Goal: Check status: Check status

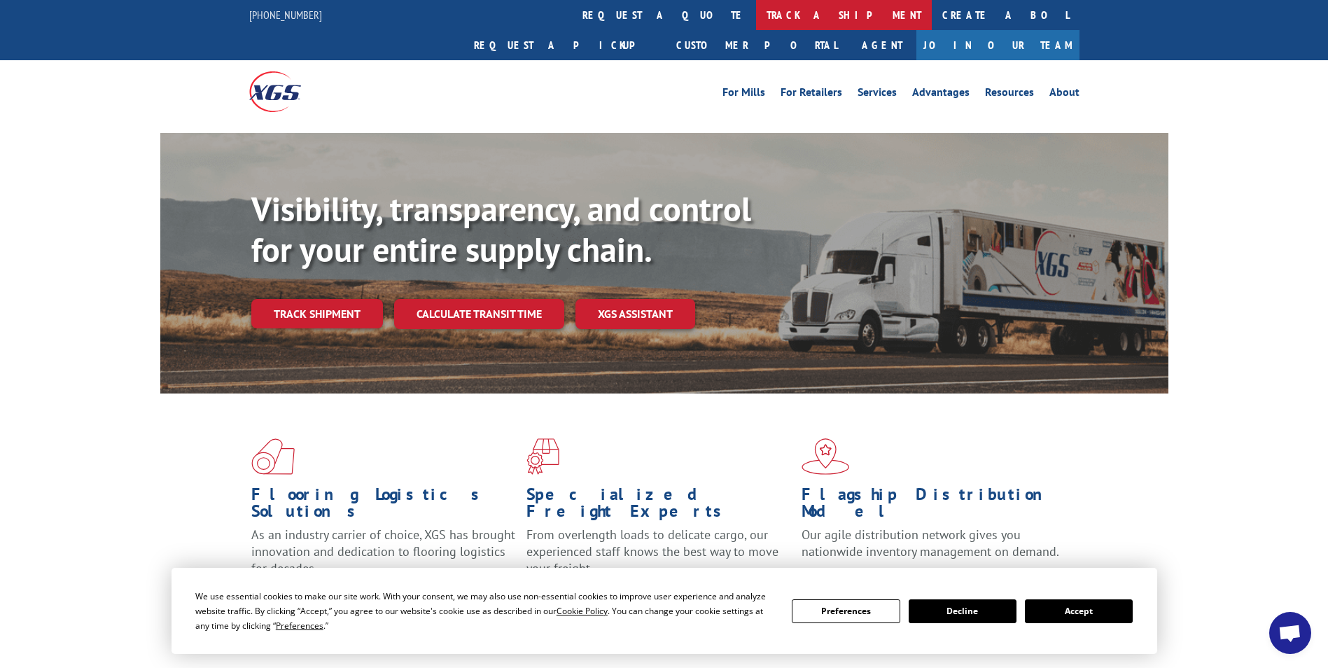
click at [756, 15] on link "track a shipment" at bounding box center [844, 15] width 176 height 30
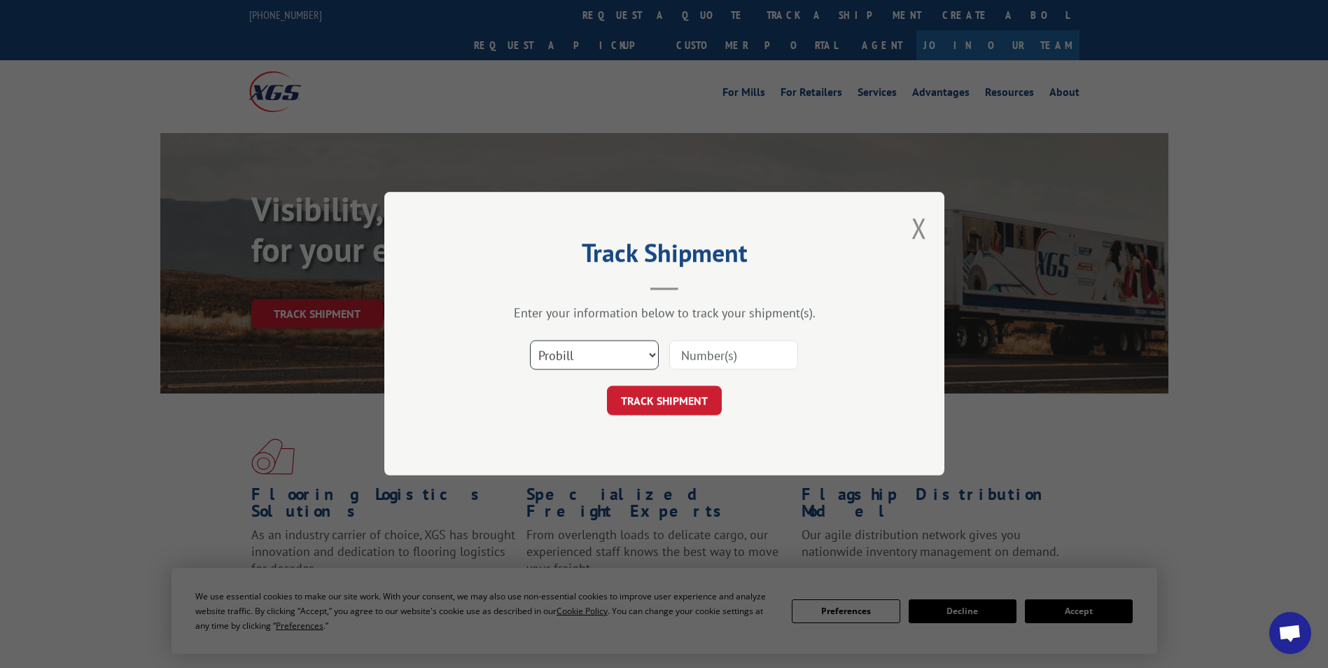
click at [650, 361] on select "Select category... Probill BOL PO" at bounding box center [594, 355] width 129 height 29
select select "bol"
click at [530, 341] on select "Select category... Probill BOL PO" at bounding box center [594, 355] width 129 height 29
click at [707, 360] on input at bounding box center [733, 355] width 129 height 29
type input "646481"
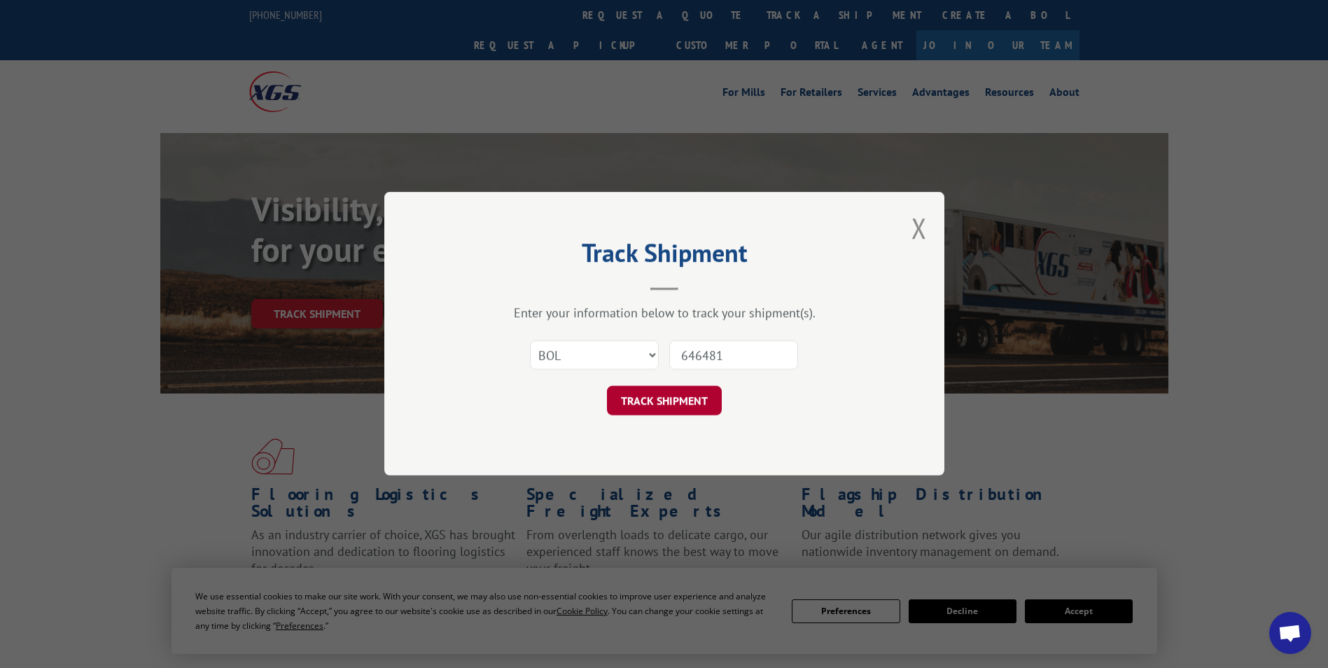
click at [695, 402] on button "TRACK SHIPMENT" at bounding box center [664, 400] width 115 height 29
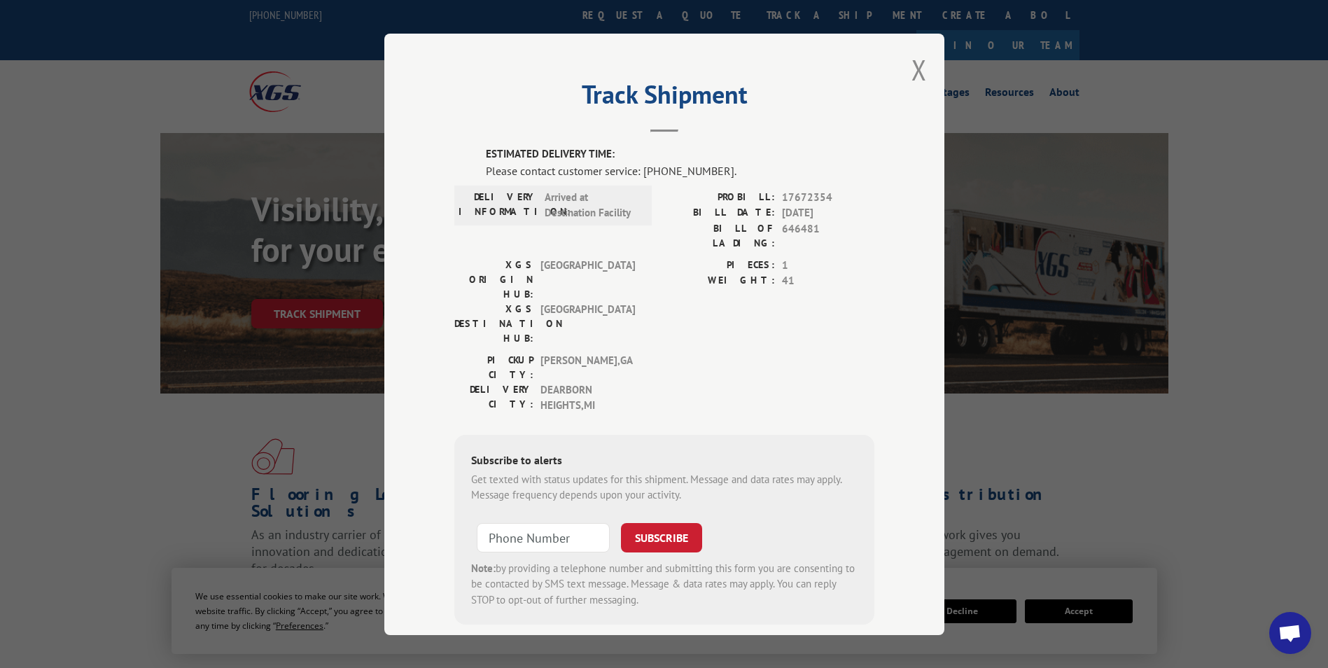
scroll to position [17, 0]
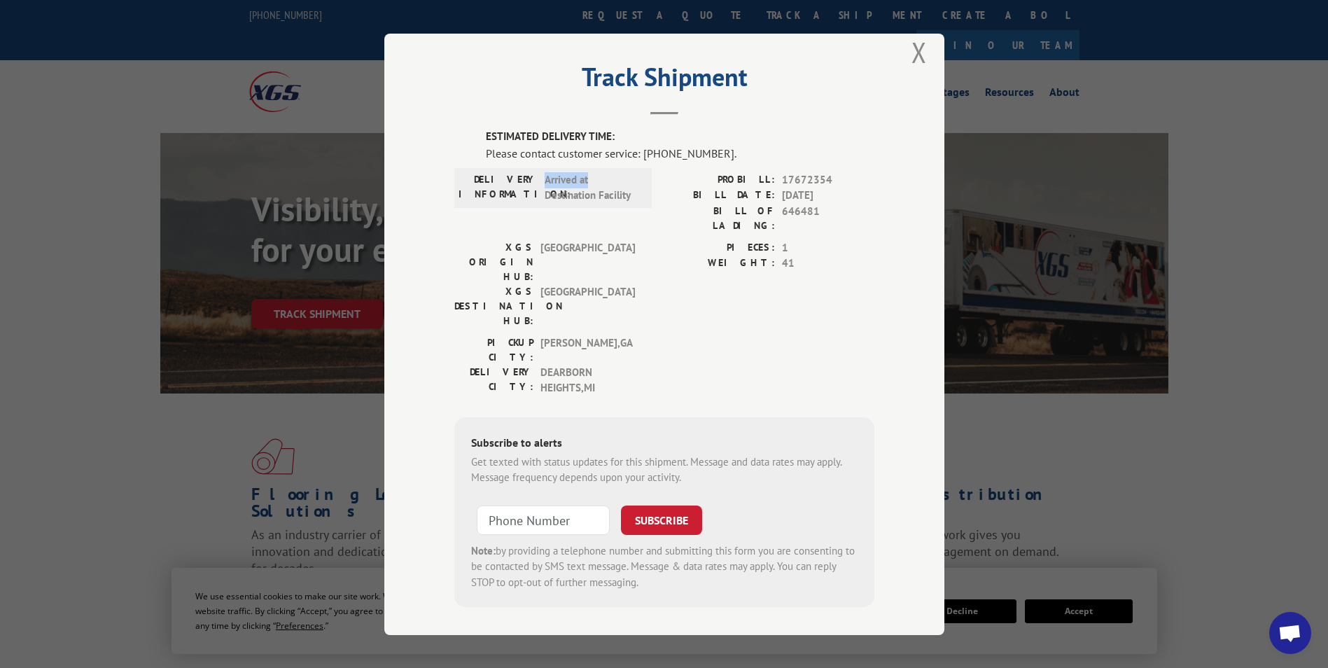
drag, startPoint x: 535, startPoint y: 179, endPoint x: 587, endPoint y: 179, distance: 51.8
click at [587, 179] on div "DELIVERY INFORMATION: Arrived at Destination Facility" at bounding box center [552, 186] width 189 height 31
drag, startPoint x: 587, startPoint y: 179, endPoint x: 675, endPoint y: 183, distance: 88.3
click at [675, 183] on label "PROBILL:" at bounding box center [719, 179] width 111 height 16
click at [792, 213] on span "646481" at bounding box center [828, 217] width 92 height 29
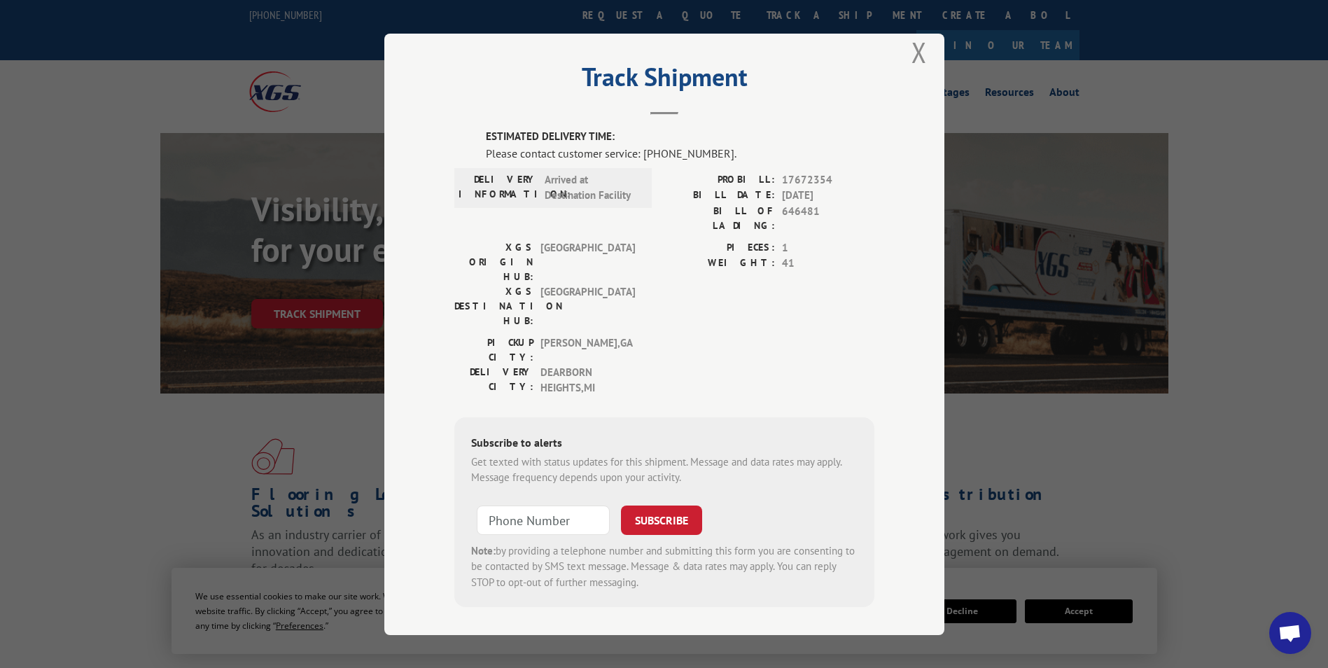
click at [661, 335] on div "PICKUP CITY: [GEOGRAPHIC_DATA] , [GEOGRAPHIC_DATA] DELIVERY CITY: [GEOGRAPHIC_D…" at bounding box center [664, 369] width 420 height 68
drag, startPoint x: 448, startPoint y: 283, endPoint x: 652, endPoint y: 314, distance: 206.6
click at [652, 335] on div "PICKUP CITY: [GEOGRAPHIC_DATA] , [GEOGRAPHIC_DATA] DELIVERY CITY: [GEOGRAPHIC_D…" at bounding box center [664, 369] width 420 height 68
click at [648, 335] on div "PICKUP CITY: [GEOGRAPHIC_DATA] , [GEOGRAPHIC_DATA] DELIVERY CITY: [GEOGRAPHIC_D…" at bounding box center [664, 369] width 420 height 68
click at [599, 364] on span "[GEOGRAPHIC_DATA] , [GEOGRAPHIC_DATA]" at bounding box center [587, 379] width 94 height 31
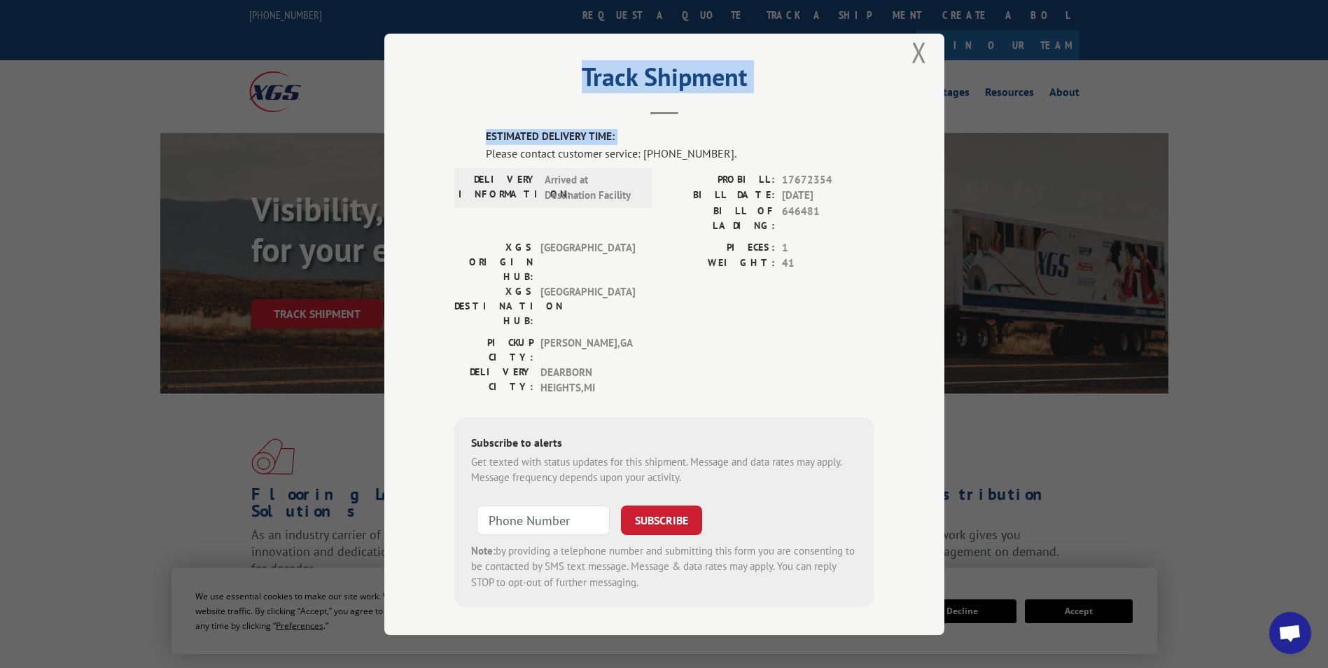
drag, startPoint x: 455, startPoint y: 149, endPoint x: 789, endPoint y: 108, distance: 336.4
click at [789, 108] on div "Track Shipment ESTIMATED DELIVERY TIME: Please contact customer service: [PHONE…" at bounding box center [664, 334] width 560 height 601
drag, startPoint x: 789, startPoint y: 108, endPoint x: 787, endPoint y: 148, distance: 39.9
click at [787, 148] on div "Please contact customer service: [PHONE_NUMBER]." at bounding box center [680, 152] width 388 height 17
click at [919, 53] on button "Close modal" at bounding box center [918, 52] width 15 height 37
